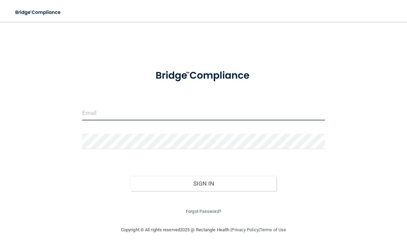
type input "[EMAIL_ADDRESS][DOMAIN_NAME]"
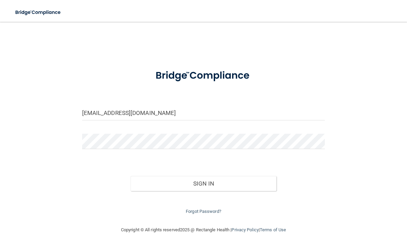
click at [204, 182] on button "Sign In" at bounding box center [204, 183] width 146 height 15
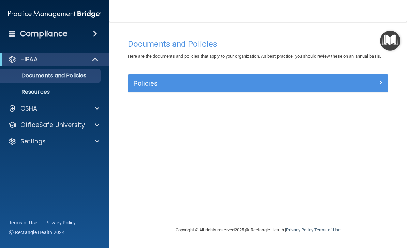
click at [93, 79] on link "Documents and Policies" at bounding box center [46, 76] width 107 height 14
click at [97, 57] on span at bounding box center [96, 59] width 6 height 8
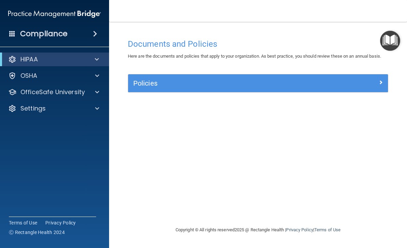
click at [94, 35] on span at bounding box center [95, 34] width 4 height 8
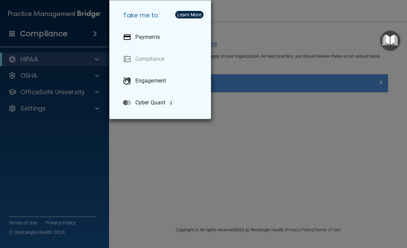
click at [61, 37] on div "Take me to: Payments Compliance Engagement Cyber Quant" at bounding box center [203, 124] width 407 height 248
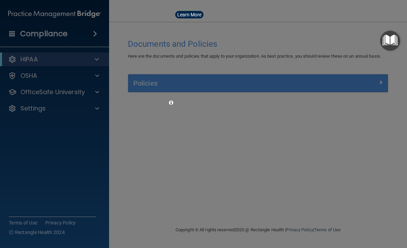
click at [25, 33] on div at bounding box center [203, 124] width 407 height 248
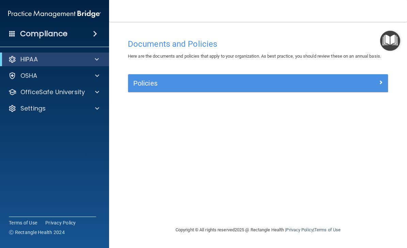
click at [19, 36] on div "Compliance" at bounding box center [54, 33] width 109 height 15
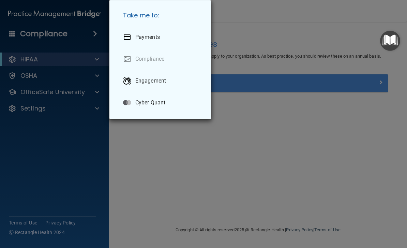
click at [15, 37] on div "Take me to: Payments Compliance Engagement Cyber Quant" at bounding box center [203, 124] width 407 height 248
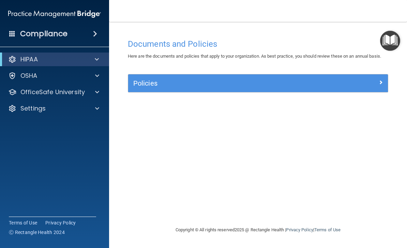
click at [95, 37] on span at bounding box center [95, 34] width 4 height 8
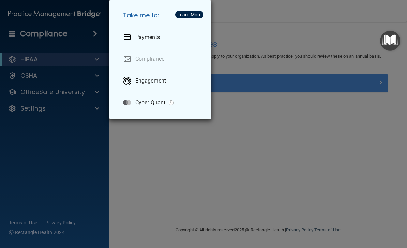
click at [32, 123] on div "Take me to: Payments Compliance Engagement Cyber Quant" at bounding box center [203, 124] width 407 height 248
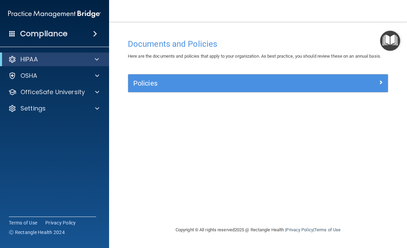
click at [24, 78] on div at bounding box center [203, 124] width 407 height 248
click at [94, 73] on div at bounding box center [96, 76] width 17 height 8
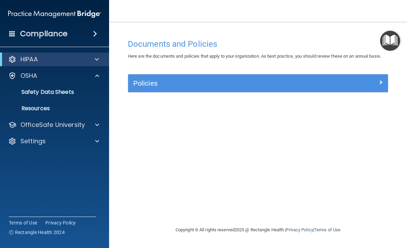
click at [47, 123] on p "OfficeSafe University" at bounding box center [52, 125] width 64 height 8
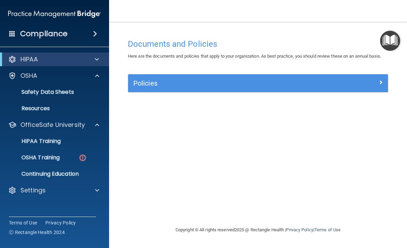
click at [29, 173] on p "Continuing Education" at bounding box center [50, 173] width 93 height 7
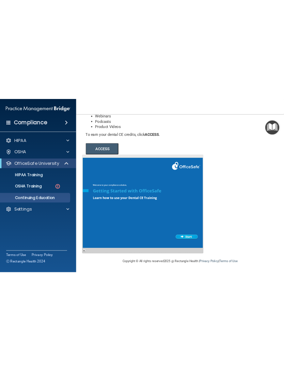
scroll to position [98, 0]
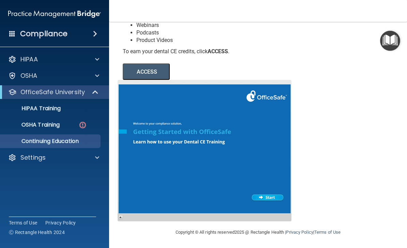
click at [158, 75] on button "ACCESS" at bounding box center [146, 71] width 47 height 16
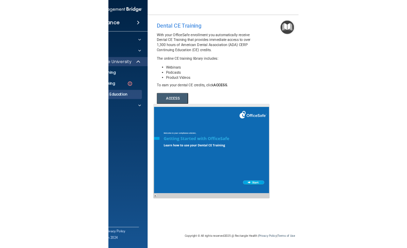
scroll to position [0, 0]
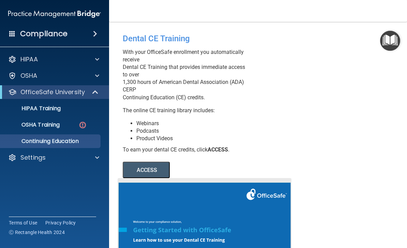
click at [66, 114] on link "HIPAA Training" at bounding box center [46, 109] width 107 height 14
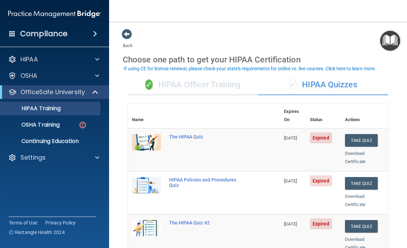
click at [216, 81] on div "✓ HIPAA Officer Training" at bounding box center [193, 85] width 130 height 20
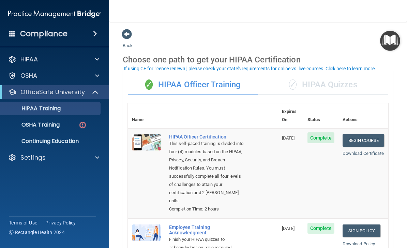
click at [208, 89] on div "✓ HIPAA Officer Training" at bounding box center [193, 85] width 130 height 20
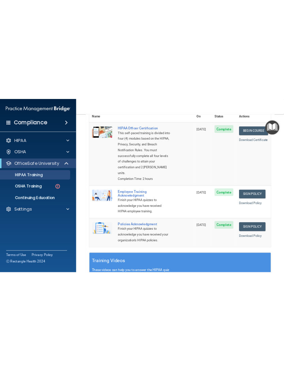
scroll to position [97, 0]
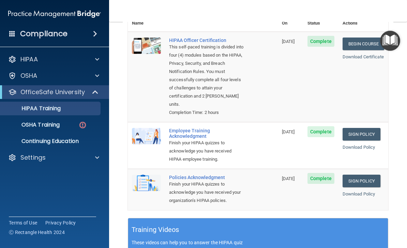
click at [367, 52] on td "Begin Course Download Certificate" at bounding box center [364, 77] width 50 height 90
click at [360, 54] on link "Download Certificate" at bounding box center [363, 56] width 41 height 5
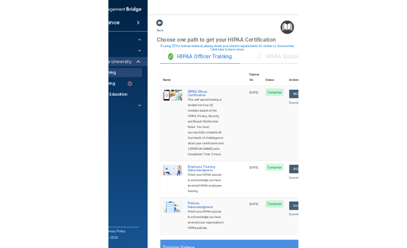
scroll to position [0, 0]
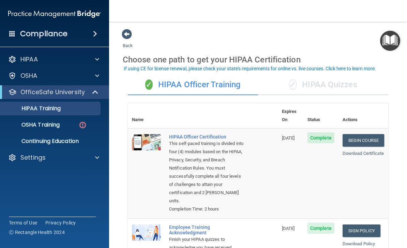
click at [35, 122] on p "OSHA Training" at bounding box center [31, 124] width 55 height 7
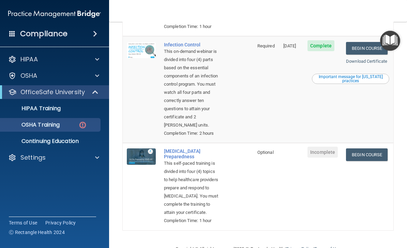
scroll to position [277, 0]
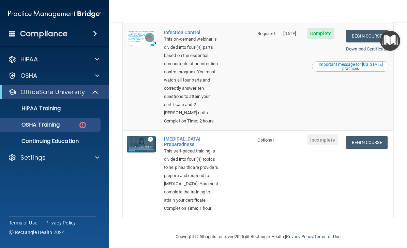
click at [352, 51] on link "Download Certificate" at bounding box center [366, 48] width 41 height 5
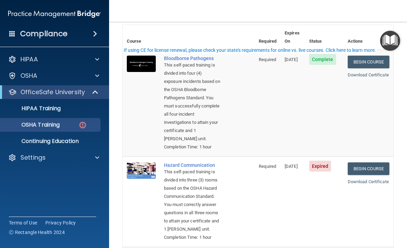
scroll to position [4, 0]
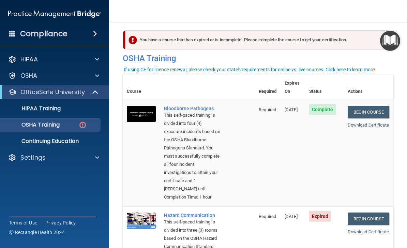
click at [384, 122] on link "Download Certificate" at bounding box center [368, 124] width 41 height 5
click at [51, 139] on p "Continuing Education" at bounding box center [50, 141] width 93 height 7
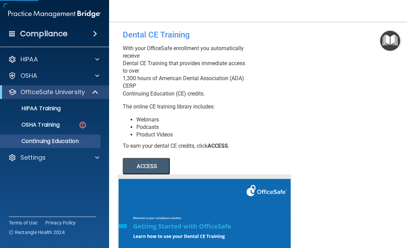
click at [139, 163] on button "ACCESS" at bounding box center [146, 166] width 47 height 16
